Goal: Contribute content: Add original content to the website for others to see

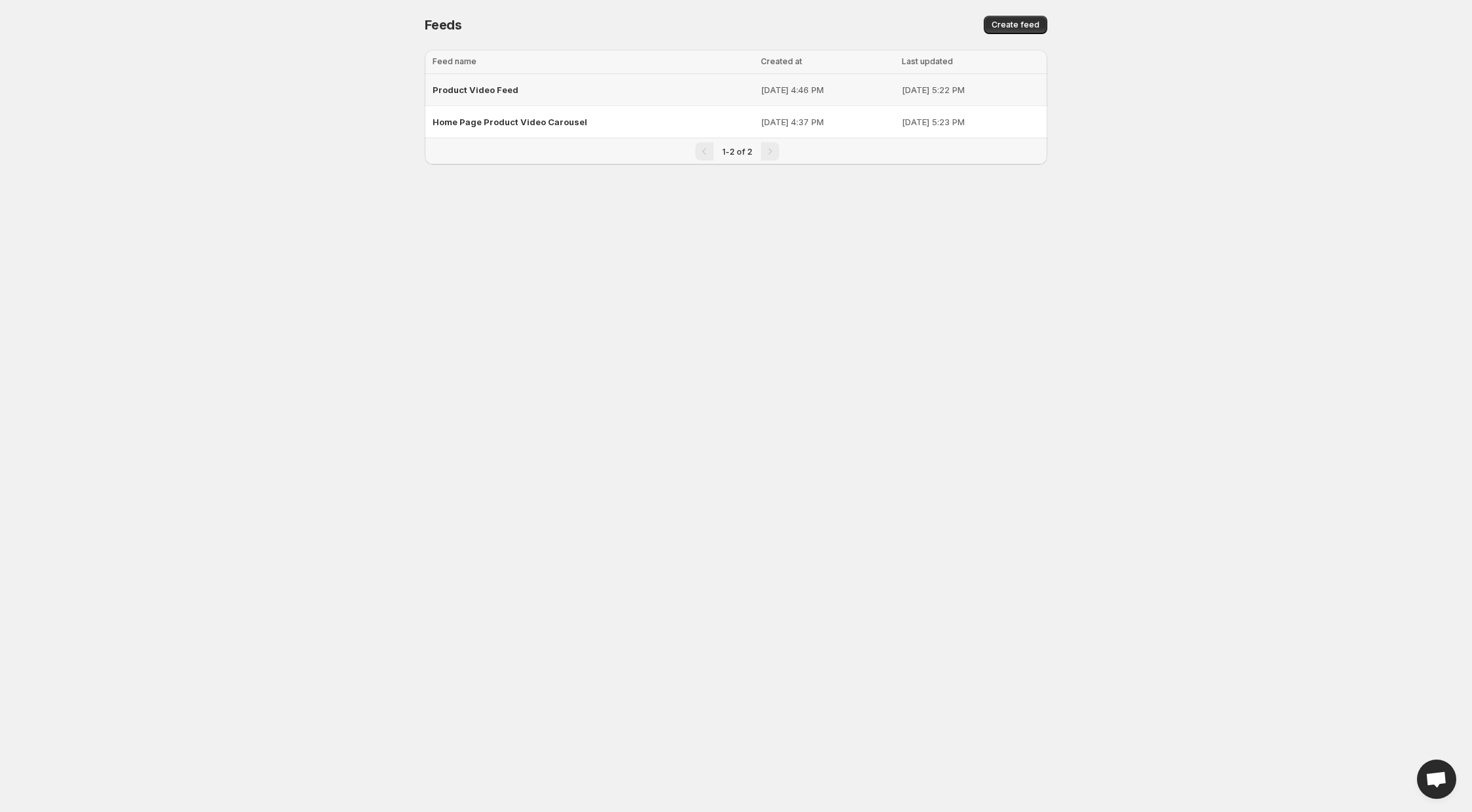
click at [489, 87] on span "Product Video Feed" at bounding box center [475, 90] width 86 height 10
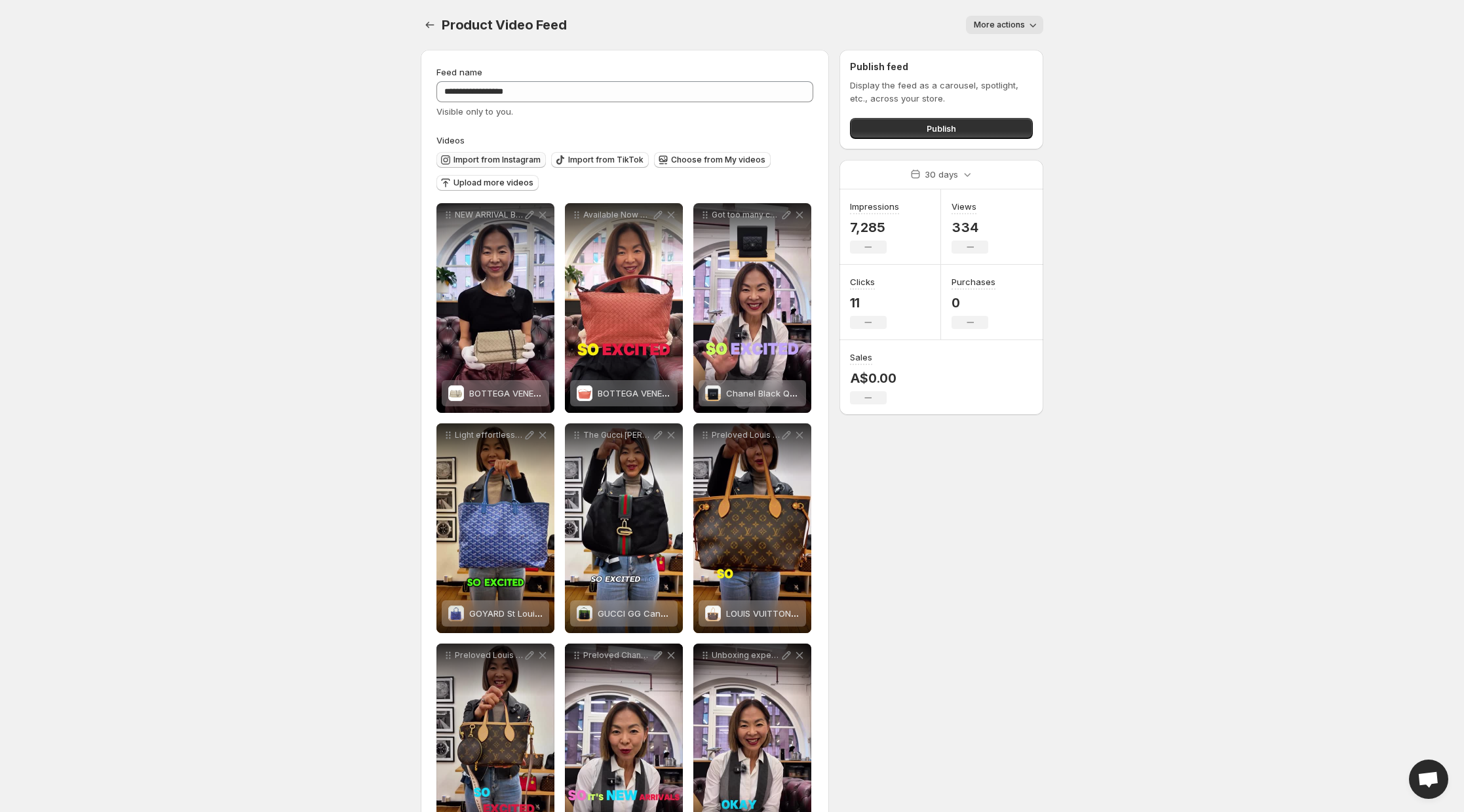
click at [521, 158] on span "Import from Instagram" at bounding box center [497, 160] width 87 height 10
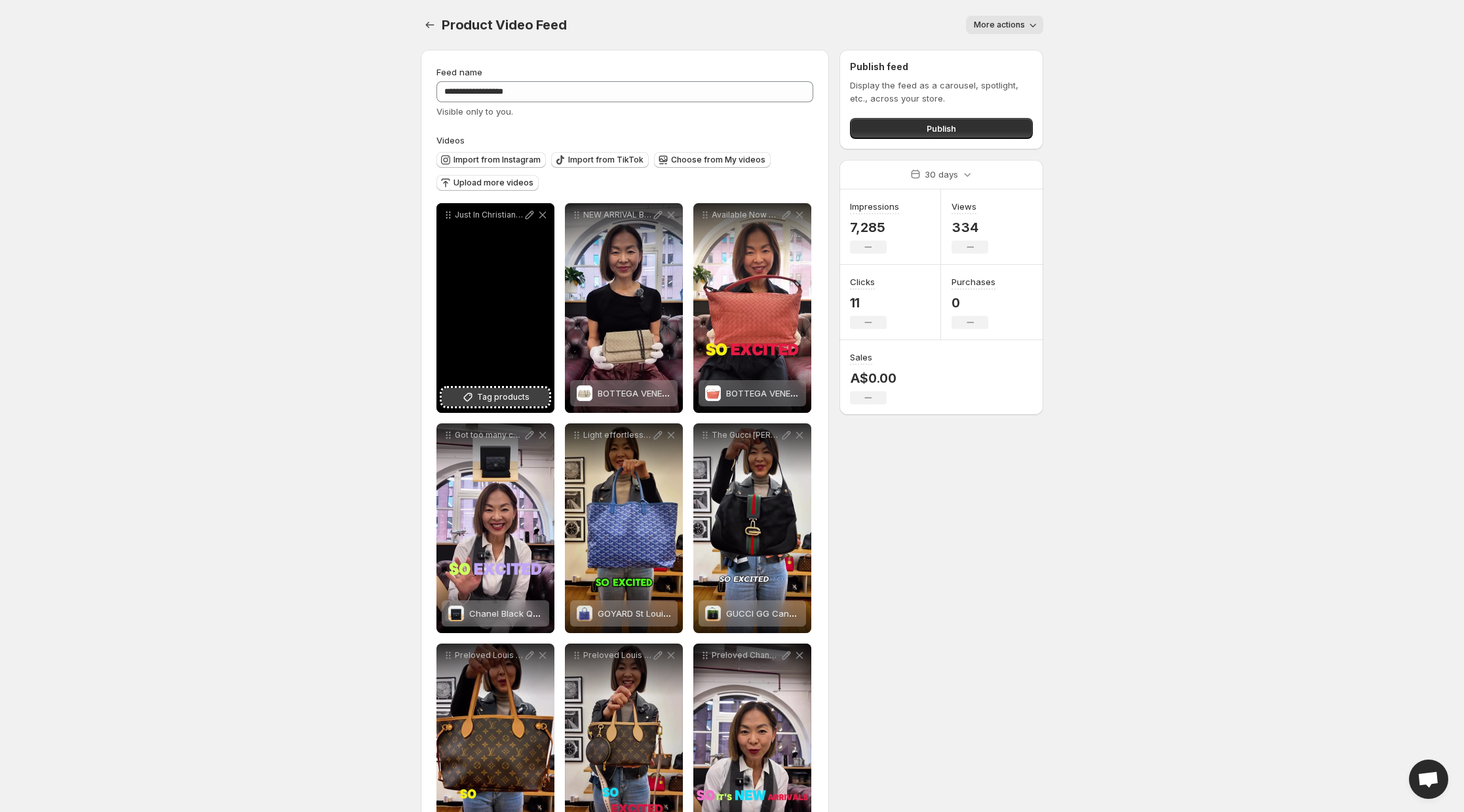
click at [530, 403] on button "Tag products" at bounding box center [495, 397] width 107 height 19
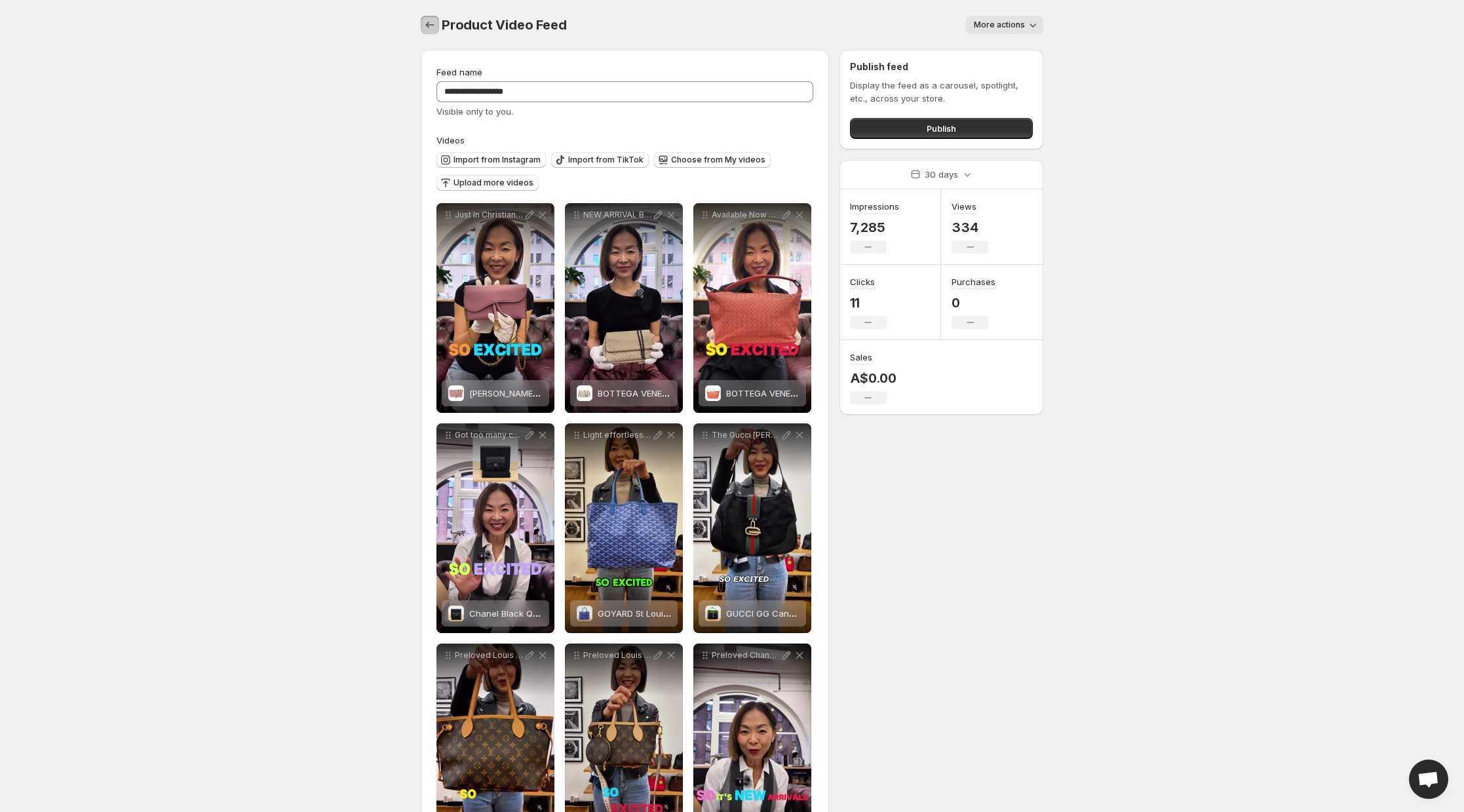
click at [431, 30] on icon "Settings" at bounding box center [430, 25] width 13 height 13
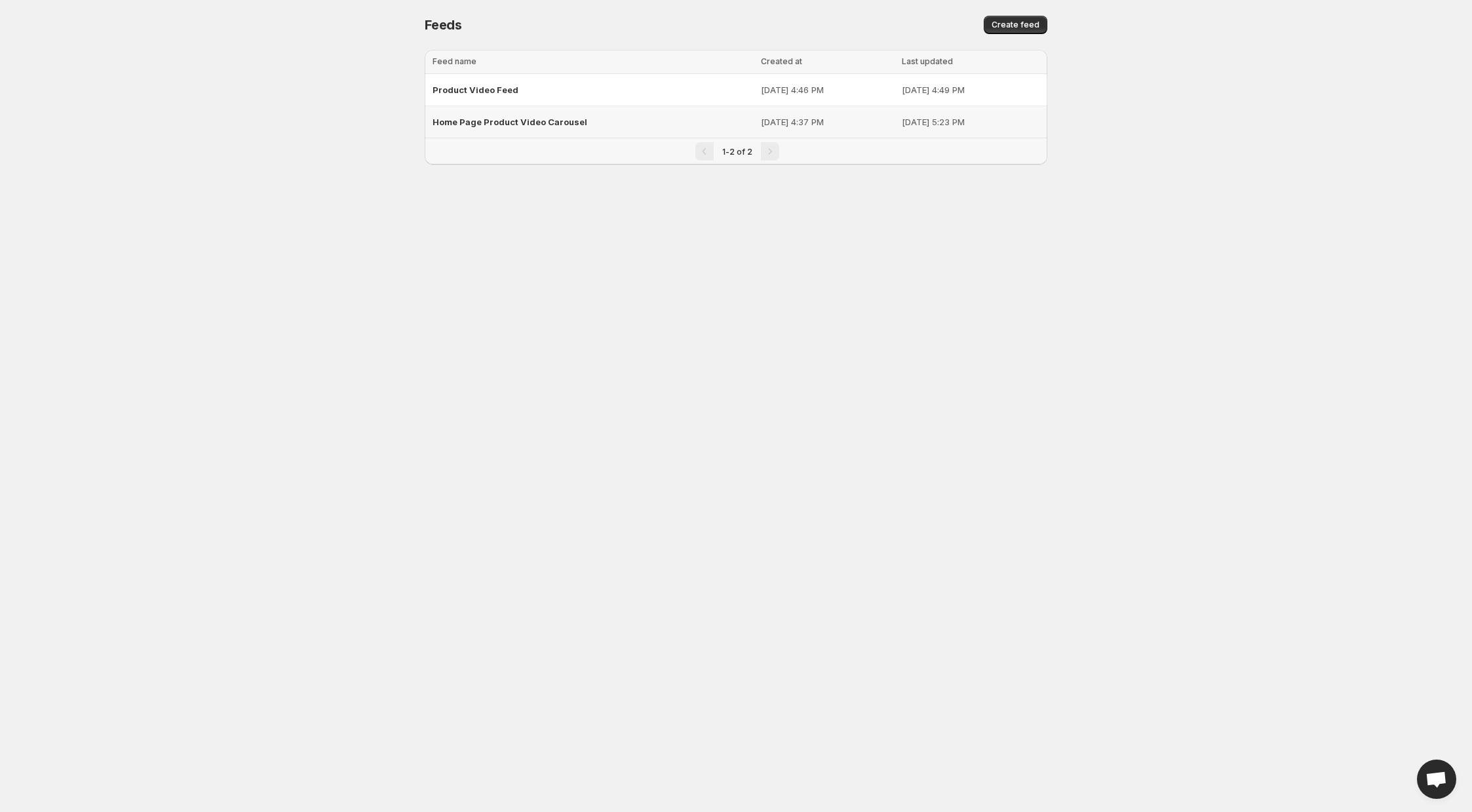
click at [522, 119] on span "Home Page Product Video Carousel" at bounding box center [509, 122] width 155 height 10
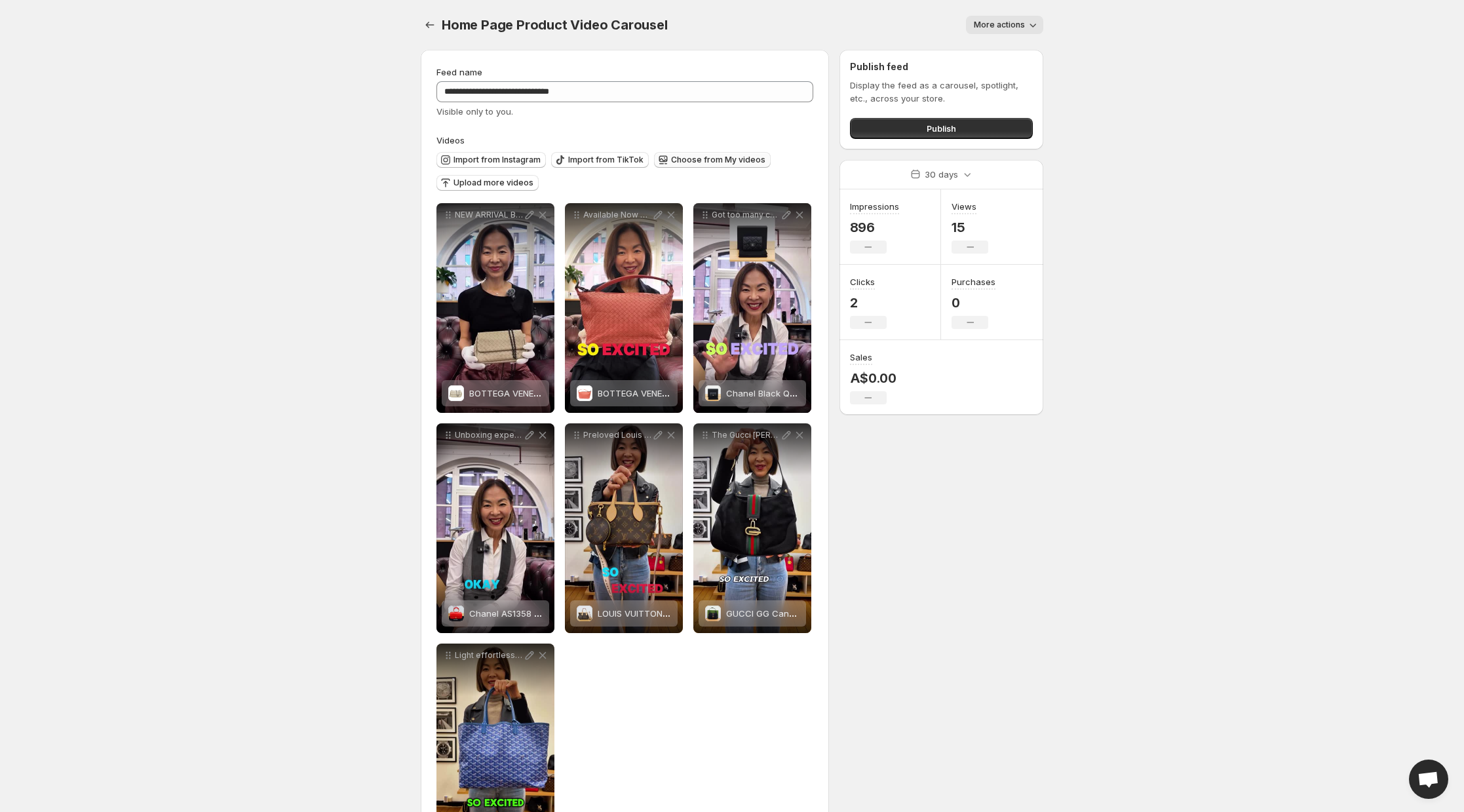
click at [703, 159] on span "Choose from My videos" at bounding box center [718, 160] width 94 height 10
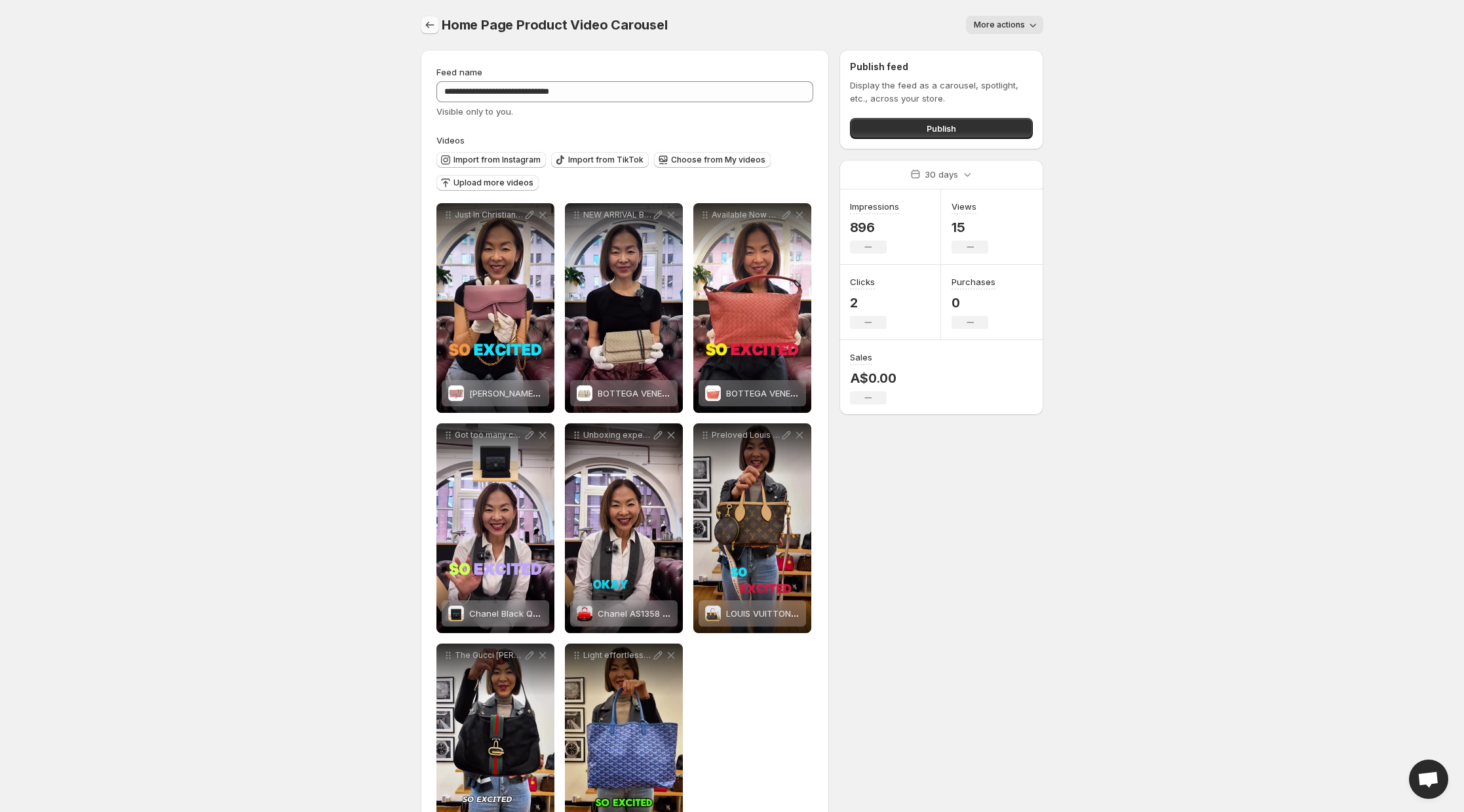
click at [425, 26] on icon "Settings" at bounding box center [430, 25] width 13 height 13
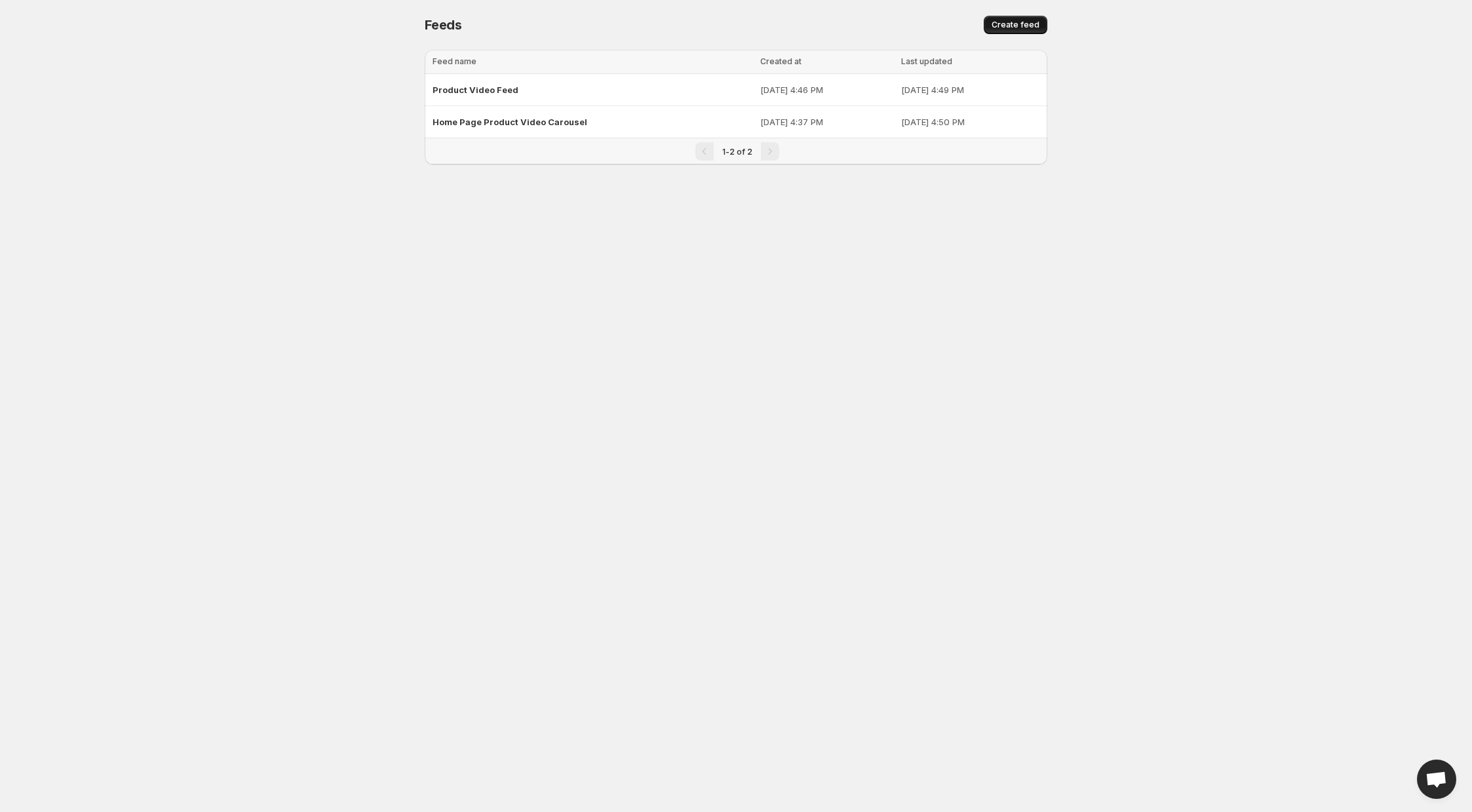
click at [1018, 29] on span "Create feed" at bounding box center [1015, 25] width 48 height 10
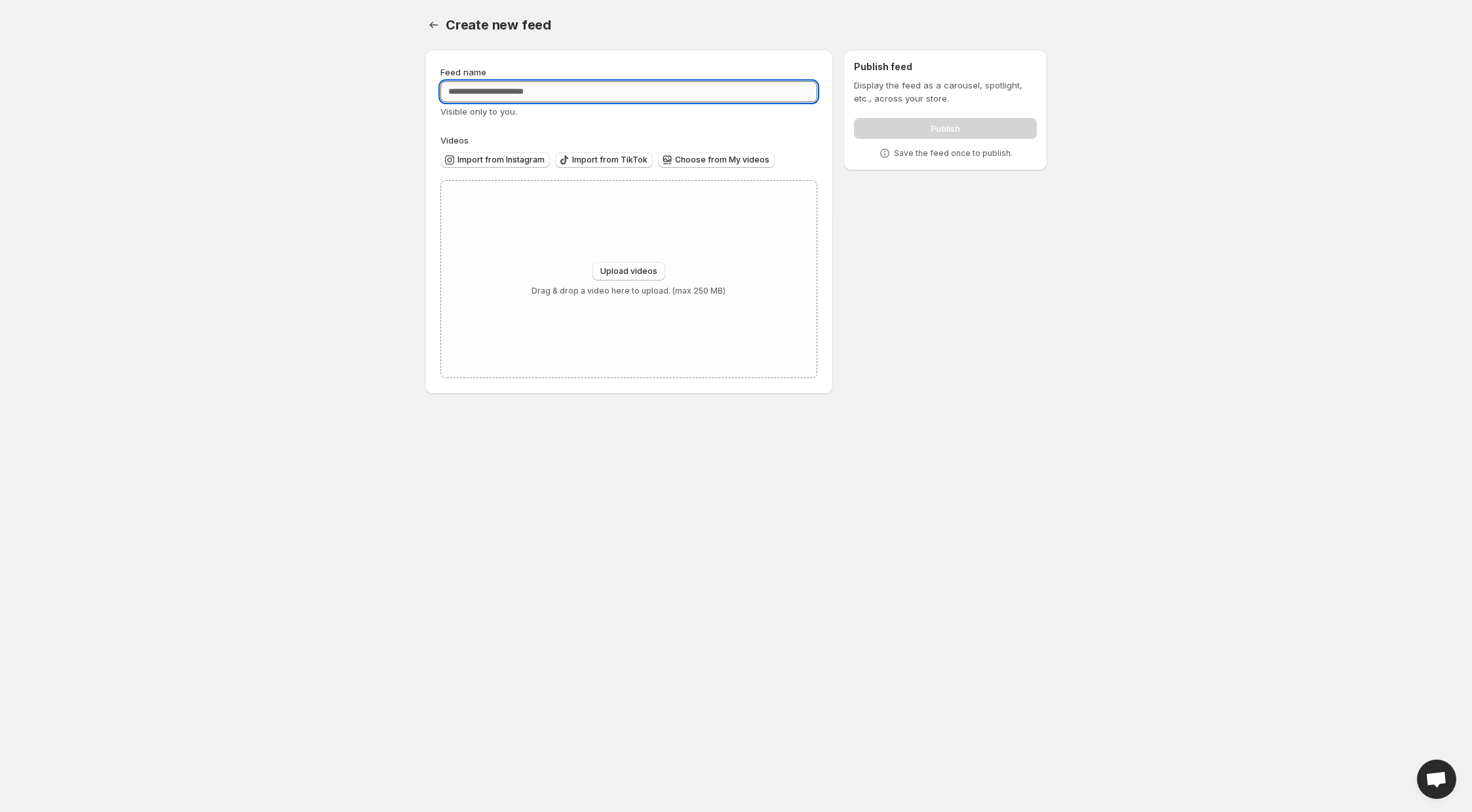
click at [615, 90] on input "Feed name" at bounding box center [629, 92] width 377 height 21
type input "**********"
click at [710, 162] on span "Choose from My videos" at bounding box center [722, 160] width 94 height 10
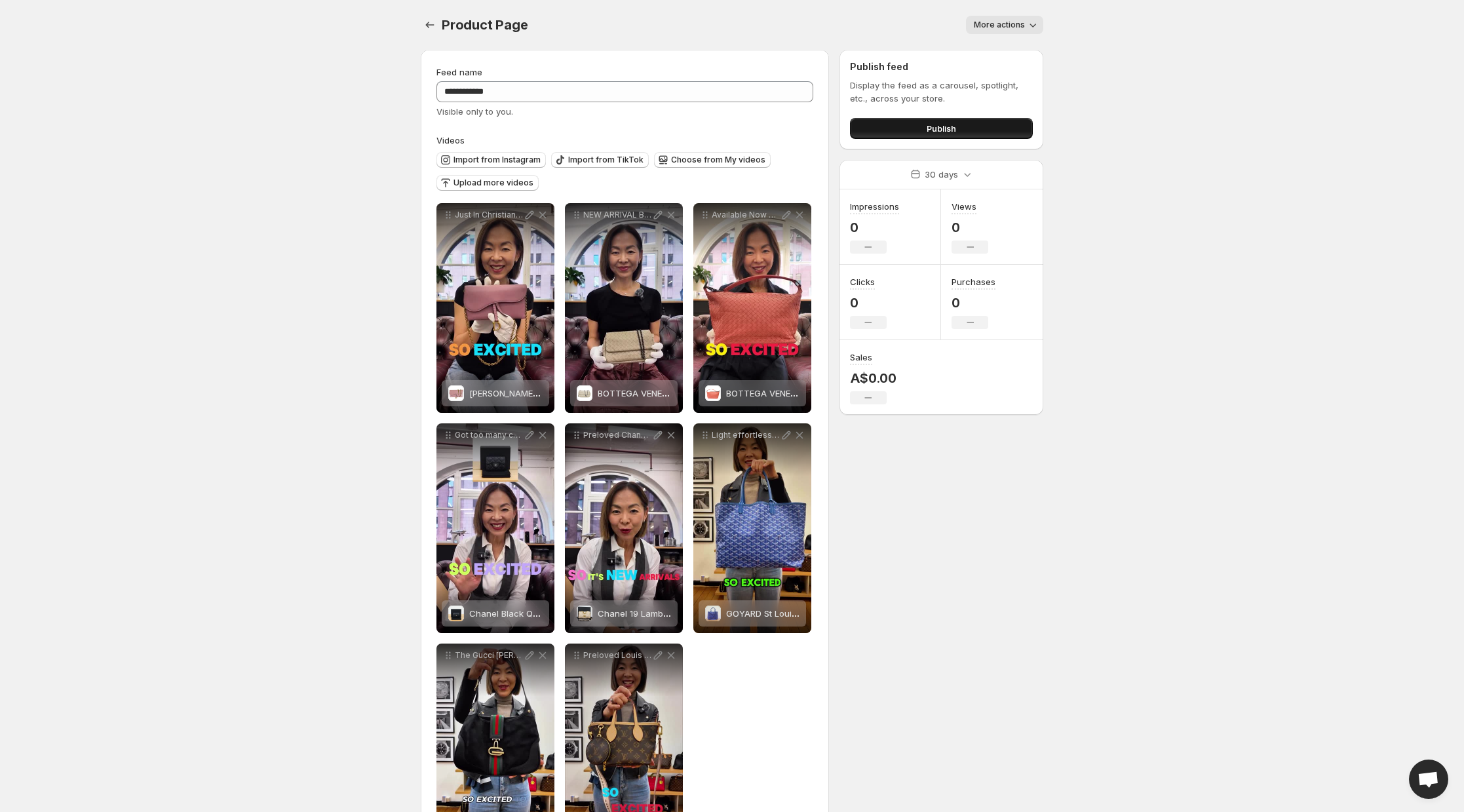
click at [937, 129] on span "Publish" at bounding box center [942, 129] width 30 height 13
click at [431, 26] on icon "Settings" at bounding box center [430, 25] width 13 height 13
